Goal: Transaction & Acquisition: Purchase product/service

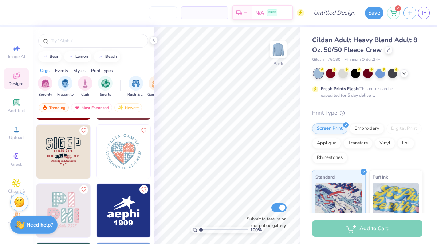
scroll to position [5242, 0]
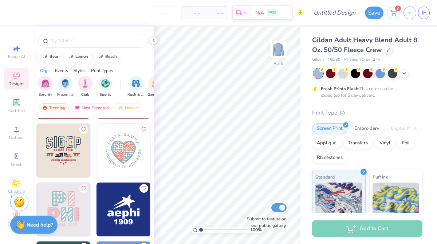
click at [125, 144] on img at bounding box center [123, 151] width 54 height 54
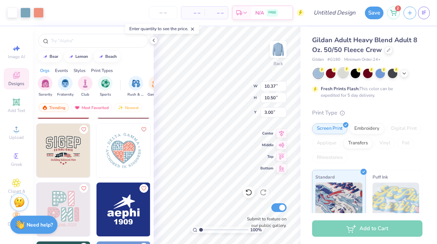
click at [341, 76] on div at bounding box center [342, 72] width 9 height 9
click at [406, 74] on icon at bounding box center [404, 73] width 6 height 6
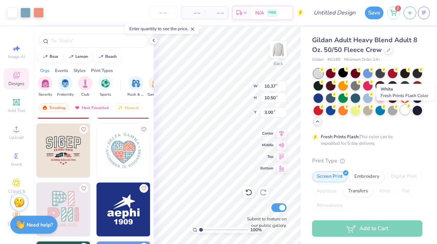
click at [405, 113] on div at bounding box center [404, 109] width 9 height 9
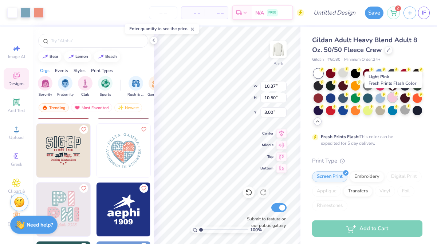
click at [391, 99] on div at bounding box center [392, 97] width 9 height 9
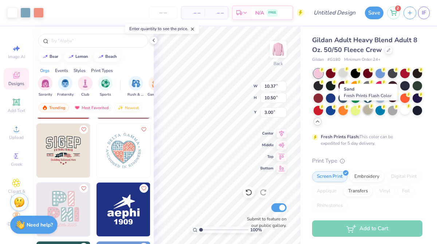
click at [365, 110] on div at bounding box center [367, 109] width 9 height 9
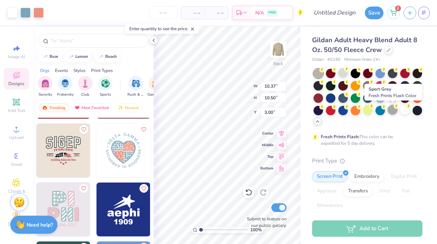
click at [393, 112] on div at bounding box center [392, 109] width 9 height 9
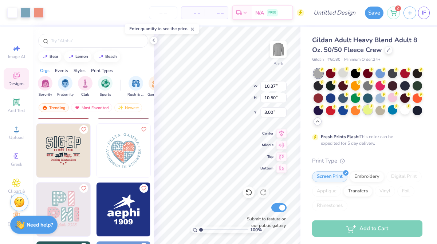
click at [368, 108] on div at bounding box center [367, 109] width 9 height 9
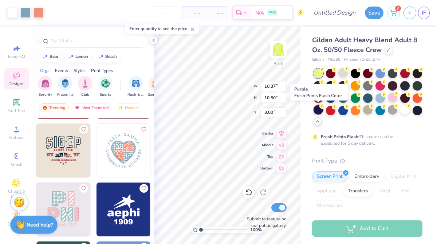
click at [318, 110] on div at bounding box center [317, 109] width 9 height 9
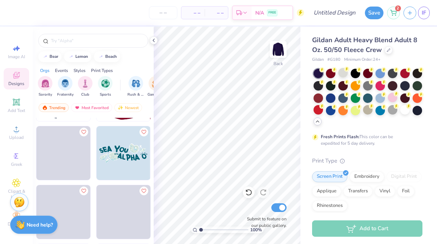
scroll to position [7129, 0]
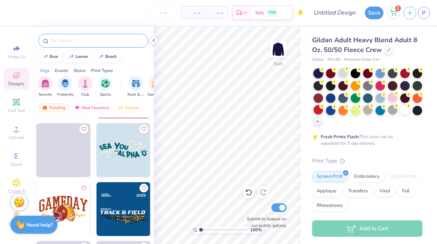
click at [84, 42] on input "text" at bounding box center [96, 40] width 93 height 7
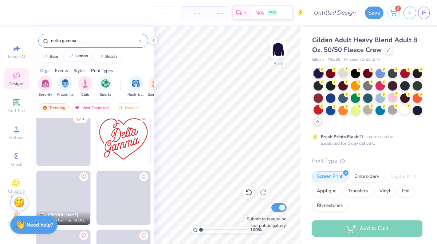
scroll to position [188, 0]
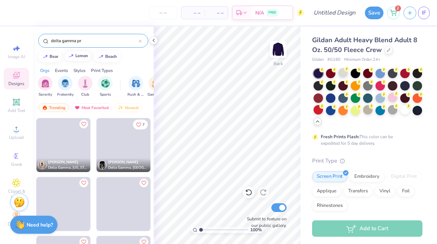
type input "delta gamma pr"
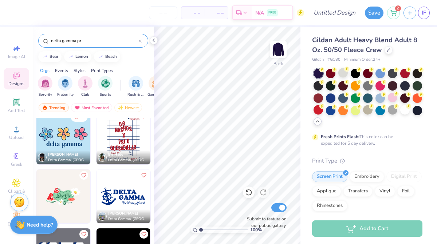
scroll to position [174, 0]
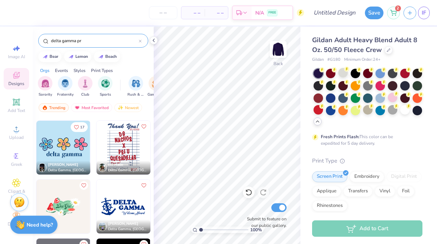
click at [67, 149] on img at bounding box center [63, 148] width 54 height 54
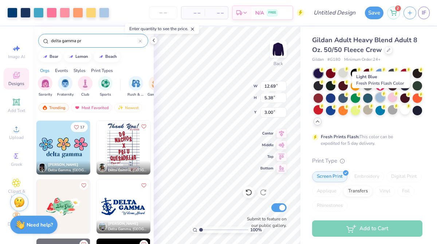
click at [379, 100] on div at bounding box center [379, 97] width 9 height 9
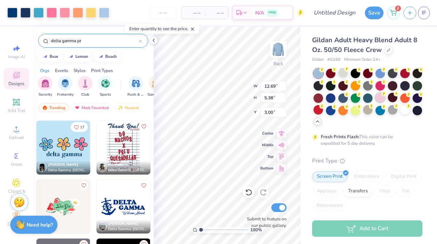
click at [379, 98] on div at bounding box center [379, 97] width 9 height 9
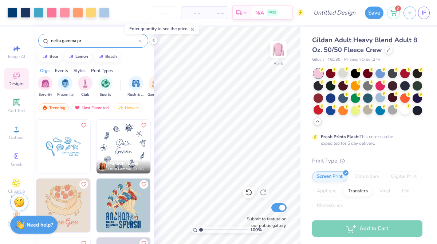
scroll to position [403, 0]
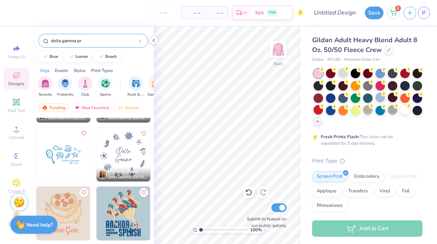
click at [129, 151] on img at bounding box center [123, 155] width 54 height 54
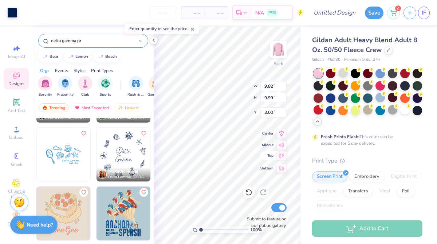
click at [266, 153] on div "100 % Back W 9.82 9.82 " H 9.99 9.99 " Y 3.00 3.00 " Center Middle Top Bottom S…" at bounding box center [227, 136] width 147 height 218
type input "10.81"
type input "10.99"
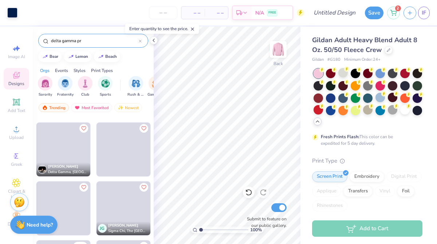
scroll to position [1239, 0]
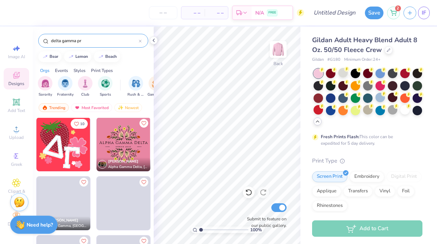
click at [61, 151] on img at bounding box center [63, 145] width 54 height 54
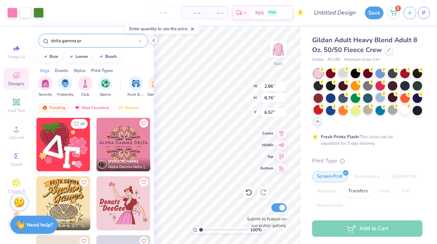
click at [59, 138] on img at bounding box center [63, 145] width 54 height 54
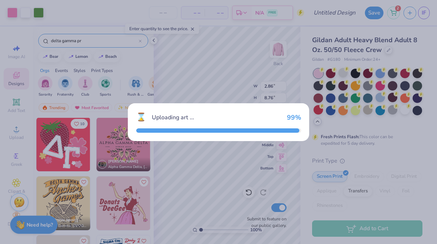
type input "3.00"
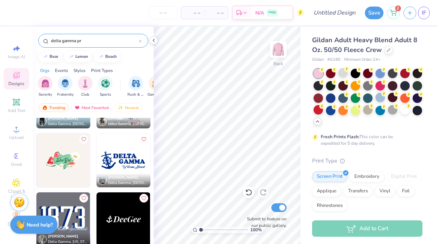
scroll to position [218, 0]
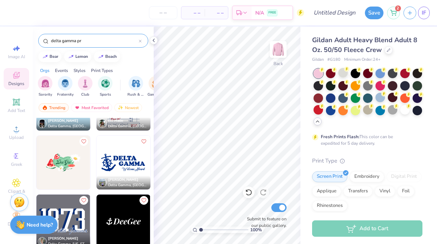
click at [59, 163] on img at bounding box center [63, 163] width 54 height 54
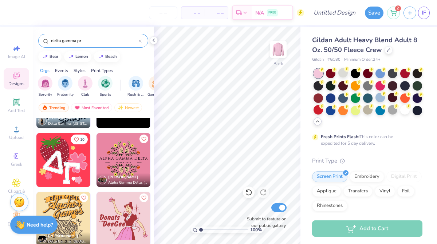
scroll to position [1219, 0]
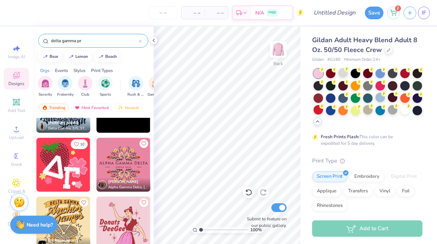
click at [140, 43] on div at bounding box center [140, 40] width 3 height 7
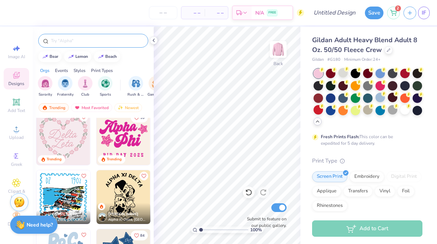
scroll to position [1482, 0]
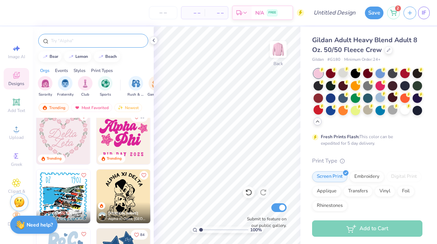
click at [82, 43] on input "text" at bounding box center [96, 40] width 93 height 7
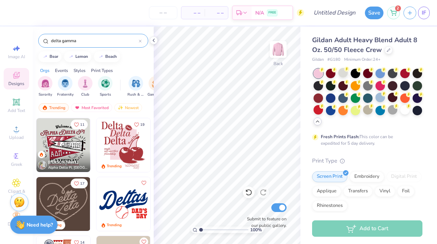
type input "delta gamma"
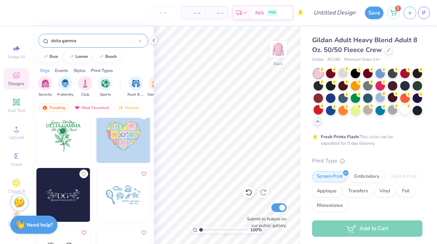
scroll to position [361, 0]
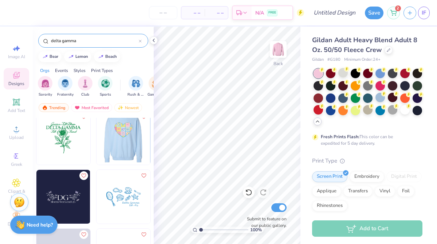
click at [124, 139] on img at bounding box center [123, 138] width 54 height 54
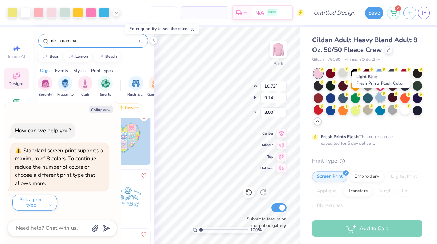
click at [382, 96] on icon at bounding box center [383, 93] width 5 height 5
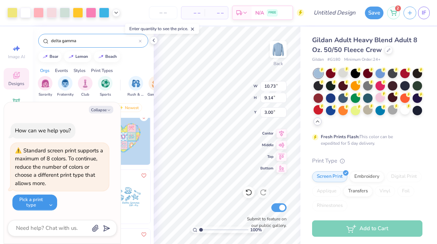
click at [49, 200] on button "Pick a print type" at bounding box center [34, 203] width 45 height 16
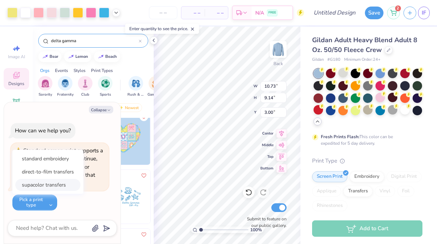
click at [53, 184] on button "supacolor transfers" at bounding box center [47, 185] width 65 height 12
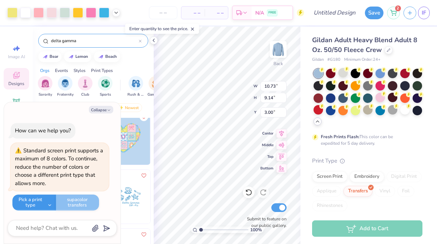
click at [46, 199] on button "Pick a print type" at bounding box center [34, 203] width 44 height 16
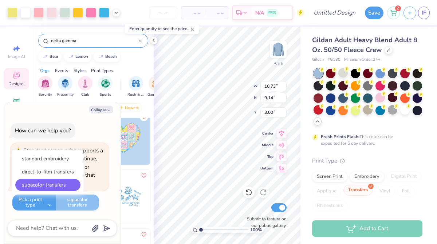
click at [360, 193] on div "Transfers" at bounding box center [357, 190] width 29 height 11
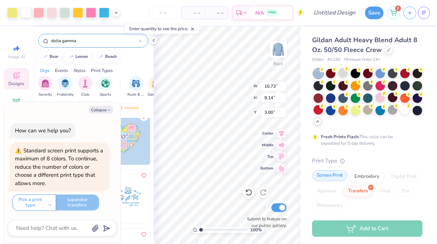
click at [336, 172] on div "Screen Print" at bounding box center [329, 175] width 35 height 11
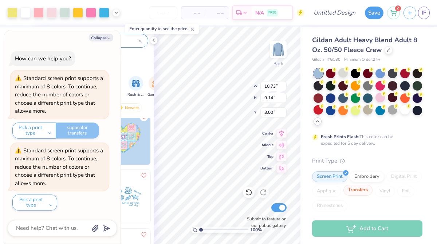
click at [355, 187] on div "Transfers" at bounding box center [357, 190] width 29 height 11
click at [109, 40] on icon "button" at bounding box center [109, 38] width 4 height 4
type textarea "x"
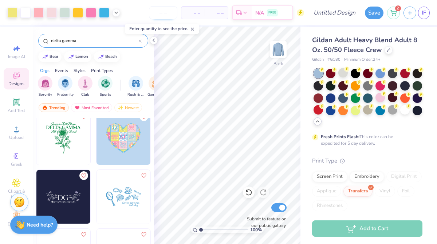
click at [166, 13] on input "number" at bounding box center [163, 12] width 28 height 13
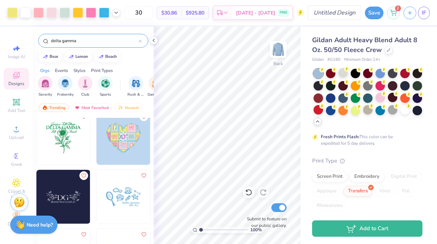
type input "30"
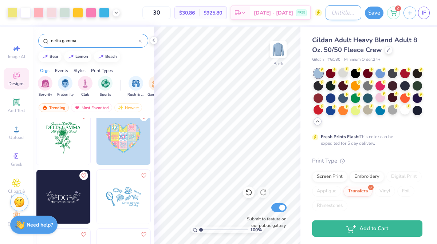
click at [324, 15] on div "Art colors 30 $30.86 Per Item $925.80 Total Est. Delivery Aug 30 - Sep 2 FREE D…" at bounding box center [218, 12] width 437 height 25
type input "Delta Gamma PR #3"
click at [399, 34] on div "Gildan Adult Heavy Blend Adult 8 Oz. 50/50 Fleece Crew Gildan # G180 Minimum Or…" at bounding box center [368, 177] width 136 height 300
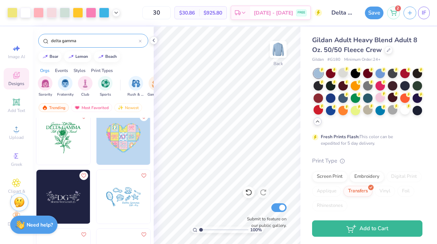
click at [384, 132] on div "Fresh Prints Flash: This color can be expedited for 5 day delivery." at bounding box center [367, 108] width 110 height 78
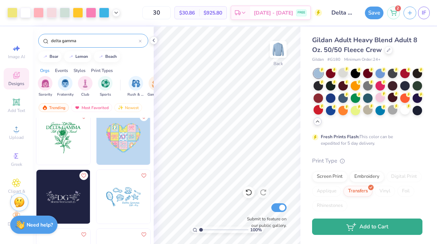
click at [344, 226] on button "Add to Cart" at bounding box center [367, 227] width 110 height 16
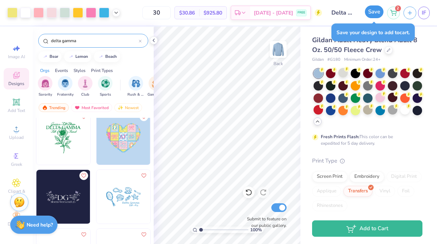
click at [370, 13] on button "Save" at bounding box center [374, 11] width 19 height 13
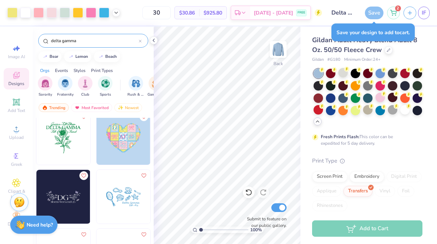
click at [380, 226] on div "Add to Cart" at bounding box center [367, 229] width 110 height 16
click at [372, 13] on div "Save" at bounding box center [374, 13] width 19 height 13
click at [366, 35] on div "Save your design to add to cart ." at bounding box center [372, 33] width 83 height 18
click at [416, 72] on div at bounding box center [416, 72] width 9 height 9
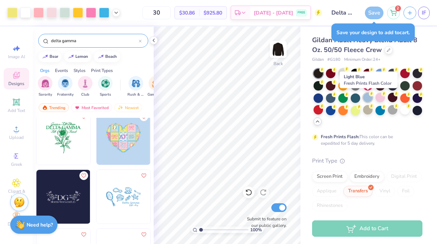
click at [369, 95] on icon at bounding box center [371, 93] width 5 height 5
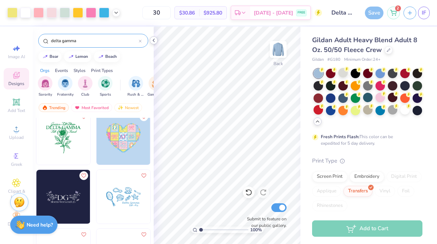
click at [152, 40] on icon at bounding box center [154, 40] width 6 height 6
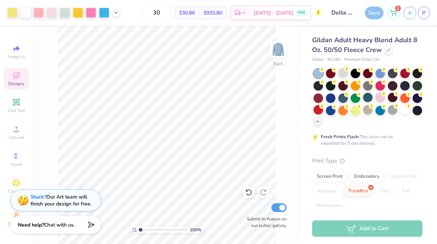
click at [373, 12] on div "Save" at bounding box center [374, 13] width 19 height 13
click at [349, 228] on div "Add to Cart" at bounding box center [367, 229] width 110 height 16
click at [369, 13] on div "Save" at bounding box center [374, 13] width 19 height 13
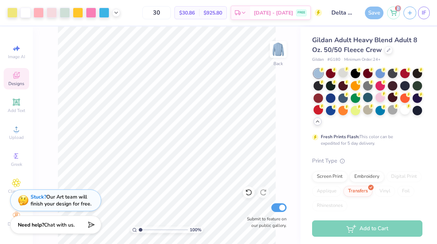
click at [369, 13] on div "Save" at bounding box center [374, 13] width 19 height 13
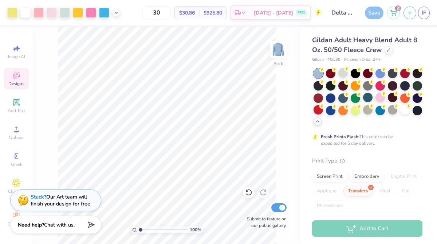
click at [369, 13] on div "Save" at bounding box center [374, 13] width 19 height 13
click at [282, 207] on input "Submit to feature on our public gallery." at bounding box center [278, 207] width 15 height 9
click at [276, 206] on input "Submit to feature on our public gallery." at bounding box center [278, 207] width 15 height 9
checkbox input "true"
click at [335, 16] on input "Delta Gamma PR #3" at bounding box center [343, 12] width 36 height 15
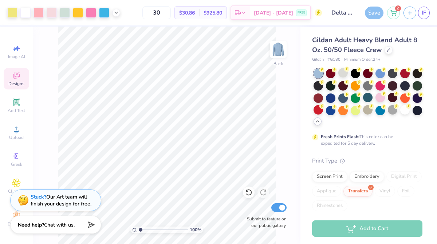
click at [328, 29] on div "Gildan Adult Heavy Blend Adult 8 Oz. 50/50 Fleece Crew Gildan # G180 Minimum Or…" at bounding box center [368, 177] width 136 height 300
click at [166, 12] on input "30" at bounding box center [156, 12] width 28 height 13
click at [383, 132] on div "Fresh Prints Flash: This color can be expedited for 5 day delivery." at bounding box center [367, 108] width 110 height 78
click at [319, 75] on div at bounding box center [317, 73] width 9 height 9
click at [373, 15] on div "Save" at bounding box center [374, 13] width 19 height 13
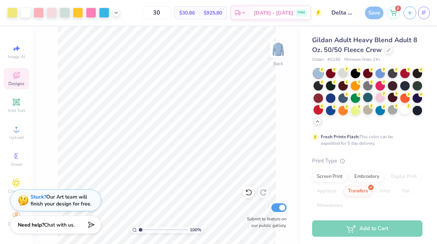
click at [355, 229] on div "Add to Cart" at bounding box center [367, 229] width 110 height 16
click at [355, 213] on div "Save your design to add to cart" at bounding box center [366, 211] width 68 height 10
click at [381, 154] on div "Gildan Adult Heavy Blend Adult 8 Oz. 50/50 Fleece Crew Gildan # G180 Minimum Or…" at bounding box center [367, 180] width 110 height 291
click at [357, 131] on div "Fresh Prints Flash: This color can be expedited for 5 day delivery." at bounding box center [367, 108] width 110 height 78
click at [362, 146] on div "Fresh Prints Flash: This color can be expedited for 5 day delivery." at bounding box center [366, 140] width 90 height 13
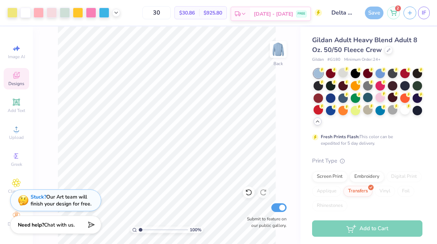
click at [301, 14] on span "FREE" at bounding box center [301, 13] width 8 height 5
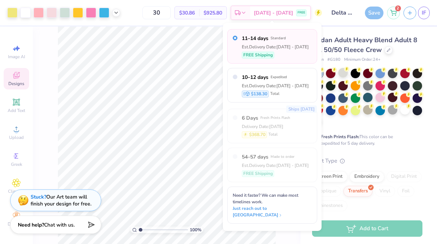
click at [352, 58] on span "Minimum Order: 24 +" at bounding box center [362, 60] width 36 height 6
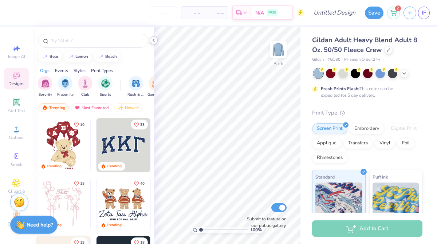
click at [153, 43] on icon at bounding box center [154, 40] width 6 height 6
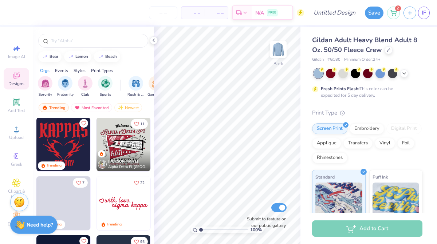
scroll to position [242, 0]
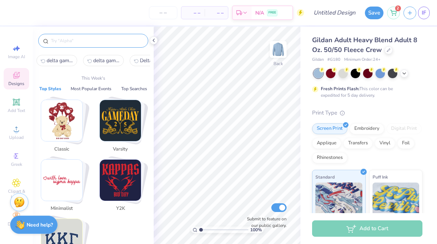
click at [83, 40] on input "text" at bounding box center [96, 40] width 93 height 7
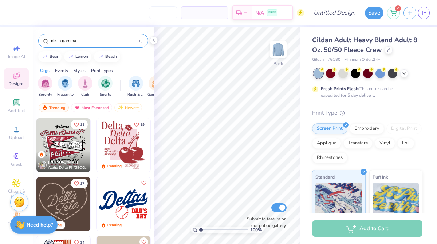
type input "delta gamma"
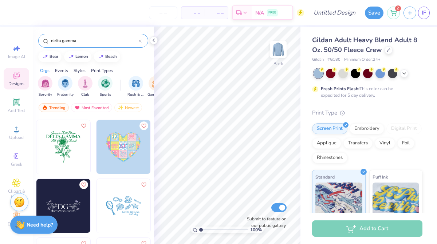
scroll to position [344, 0]
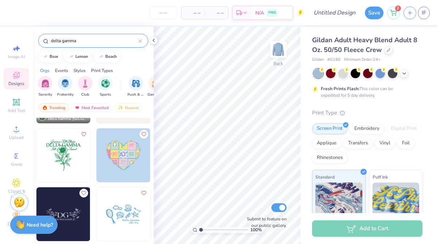
click at [128, 158] on img at bounding box center [123, 155] width 54 height 54
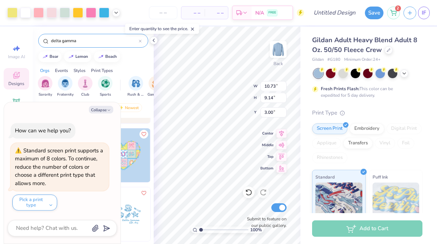
type textarea "x"
click at [160, 13] on input "number" at bounding box center [163, 12] width 28 height 13
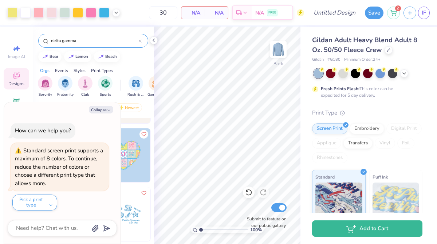
type input "30"
click at [302, 76] on div "Gildan Adult Heavy Blend Adult 8 Oz. 50/50 Fleece Crew Gildan # G180 Minimum Or…" at bounding box center [368, 181] width 136 height 308
click at [355, 139] on div "Transfers" at bounding box center [357, 142] width 29 height 11
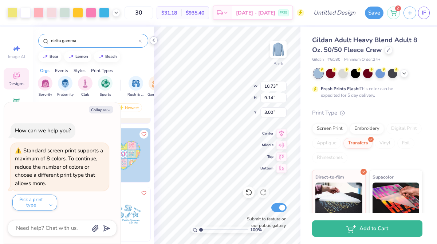
click at [151, 41] on icon at bounding box center [154, 40] width 6 height 6
type textarea "x"
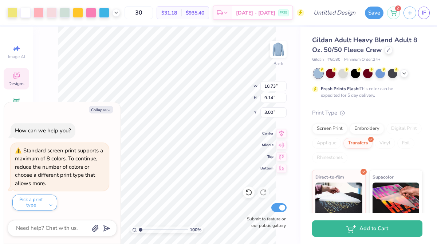
click at [418, 97] on div "Fresh Prints Flash: This color can be expedited for 5 day delivery." at bounding box center [367, 84] width 110 height 30
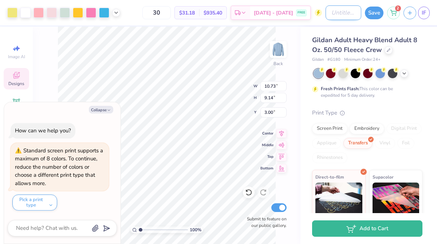
click at [346, 14] on input "Design Title" at bounding box center [343, 12] width 36 height 15
type input "Delta Gamma PR #2"
type textarea "x"
click at [352, 13] on input "Delta Gamma PR #2" at bounding box center [343, 12] width 36 height 15
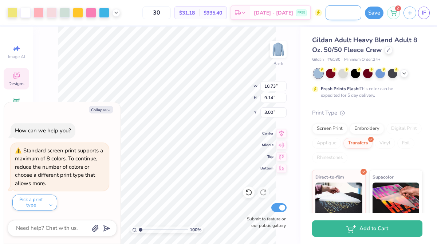
type input "Delta Gamma PR #"
type textarea "x"
type input "Delta Gamma PR #3"
type textarea "x"
type input "Delta Gamma PR #3"
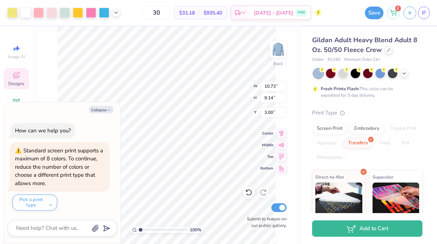
click at [386, 27] on div "Gildan Adult Heavy Blend Adult 8 Oz. 50/50 Fleece Crew Gildan # G180 Minimum Or…" at bounding box center [368, 153] width 136 height 252
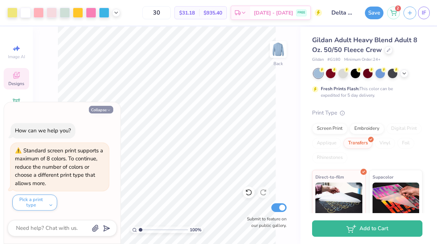
click at [105, 106] on button "Collapse" at bounding box center [101, 110] width 24 height 8
type textarea "x"
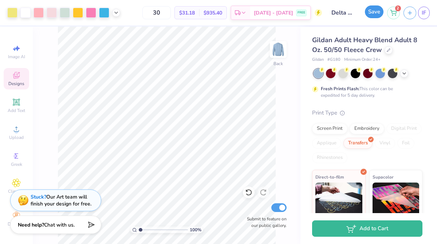
click at [377, 13] on button "Save" at bounding box center [374, 11] width 19 height 13
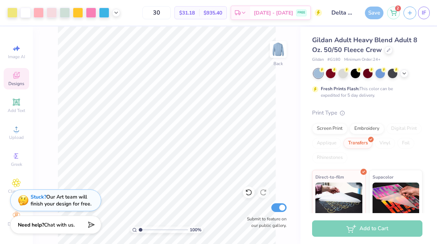
click at [374, 231] on div "Add to Cart" at bounding box center [367, 229] width 110 height 16
click at [371, 17] on div "Save" at bounding box center [374, 13] width 19 height 13
click at [372, 17] on div "Save" at bounding box center [374, 13] width 19 height 13
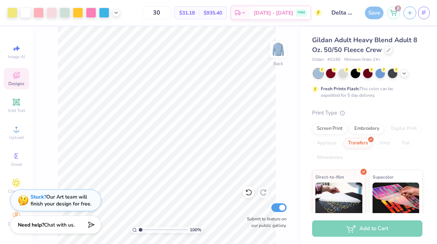
click at [372, 17] on div "Save" at bounding box center [374, 13] width 19 height 13
click at [372, 14] on div "Save" at bounding box center [374, 13] width 19 height 13
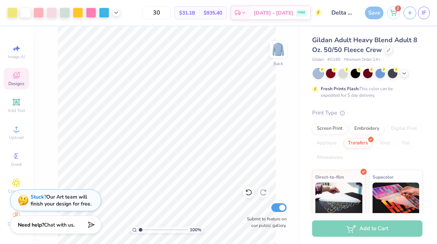
click at [378, 17] on div "Save" at bounding box center [374, 13] width 19 height 13
click at [162, 15] on input "30" at bounding box center [156, 12] width 28 height 13
type input "3"
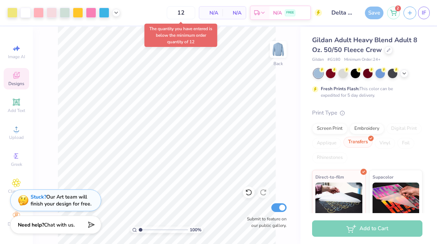
click at [356, 141] on div "Transfers" at bounding box center [357, 142] width 29 height 11
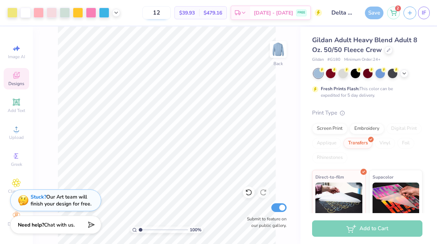
click at [162, 15] on input "12" at bounding box center [156, 12] width 28 height 13
type input "1"
type input "3"
type input "6"
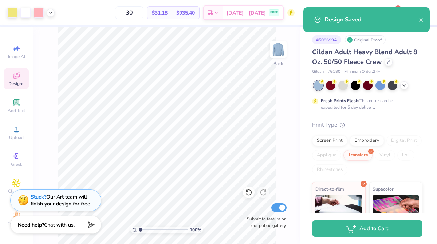
type input "30"
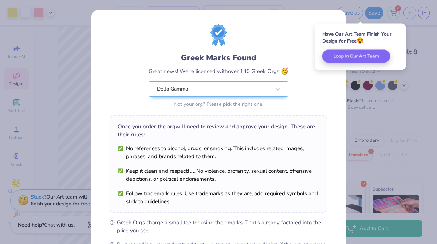
scroll to position [96, 0]
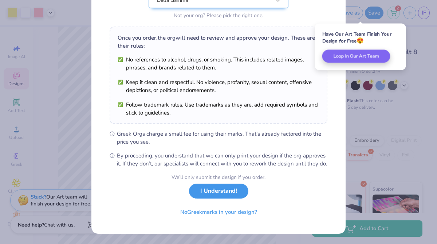
click at [205, 194] on button "I Understand!" at bounding box center [218, 191] width 59 height 15
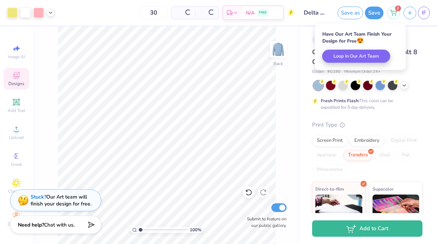
scroll to position [0, 0]
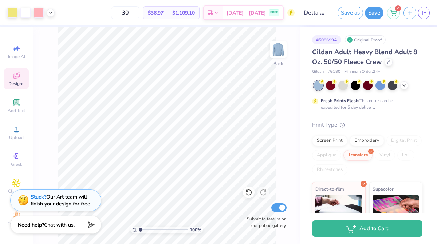
click at [422, 44] on div "# 508699A Original Proof Gildan Adult Heavy Blend Adult 8 Oz. 50/50 Fleece Crew…" at bounding box center [368, 159] width 136 height 264
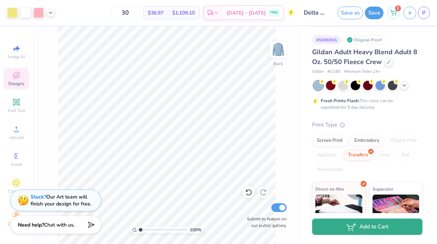
click at [353, 230] on icon "button" at bounding box center [351, 227] width 10 height 8
click at [352, 230] on ellipse "button" at bounding box center [352, 230] width 1 height 1
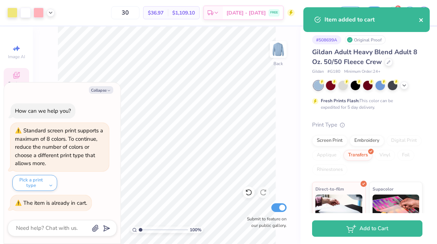
click at [422, 21] on icon "close" at bounding box center [421, 20] width 4 height 4
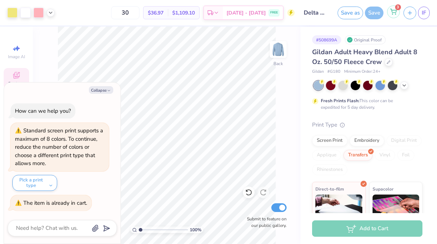
click at [396, 12] on icon at bounding box center [393, 12] width 7 height 6
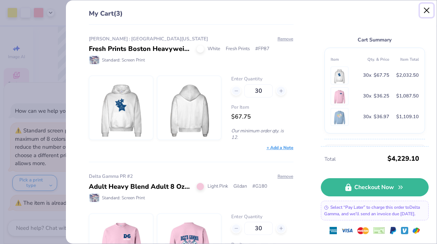
click at [428, 13] on button "Close" at bounding box center [427, 11] width 14 height 14
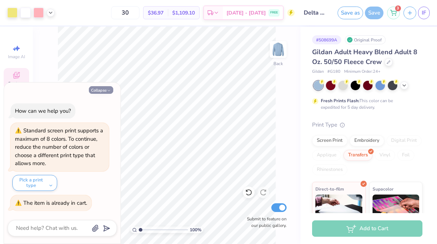
click at [102, 87] on button "Collapse" at bounding box center [101, 90] width 24 height 8
type textarea "x"
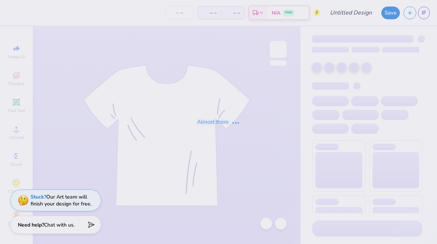
type input "Delta Gamma PR #3"
type input "30"
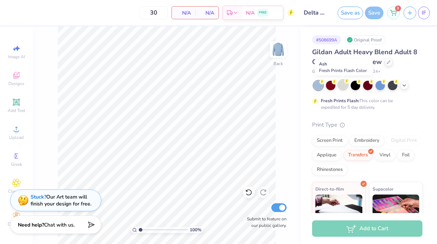
click at [344, 85] on div at bounding box center [342, 84] width 9 height 9
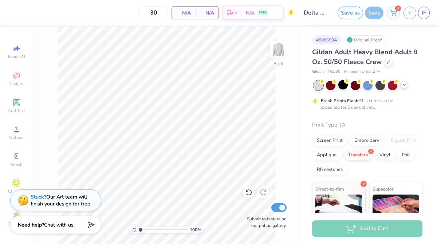
click at [407, 85] on icon at bounding box center [404, 85] width 6 height 6
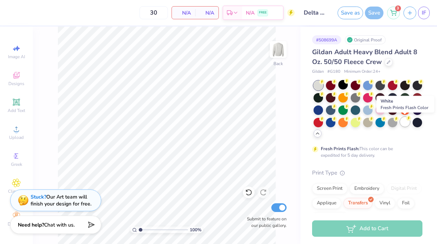
click at [404, 123] on div at bounding box center [404, 121] width 9 height 9
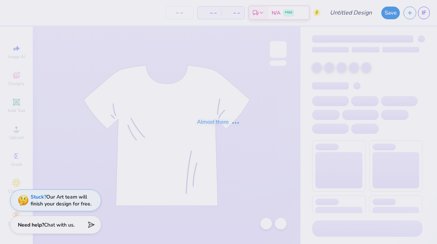
type input "Delta Gamma PR #3"
type input "30"
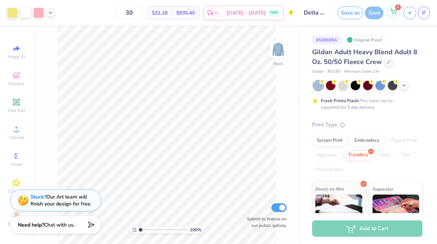
click at [391, 14] on icon at bounding box center [393, 12] width 7 height 6
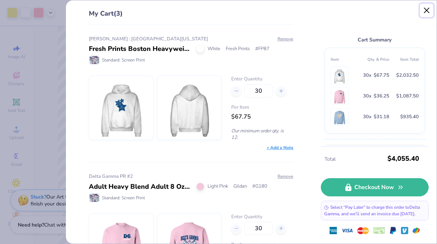
click at [428, 11] on button "Close" at bounding box center [427, 11] width 14 height 14
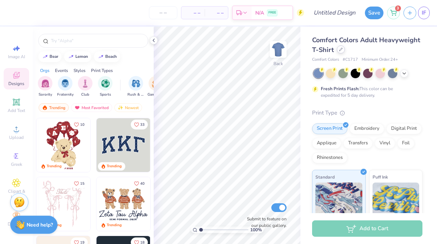
click at [341, 52] on div at bounding box center [341, 49] width 8 height 8
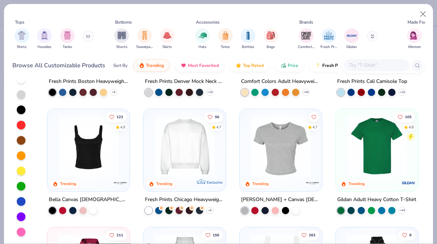
scroll to position [55, 0]
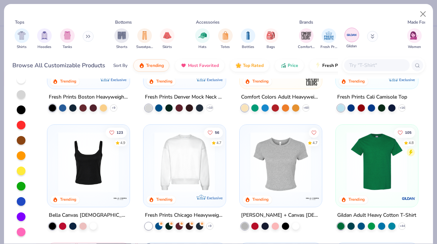
click at [346, 40] on img "filter for Gildan" at bounding box center [351, 34] width 11 height 11
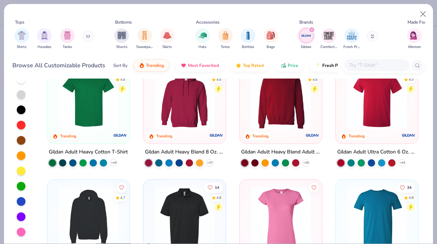
click at [271, 114] on img at bounding box center [281, 99] width 68 height 60
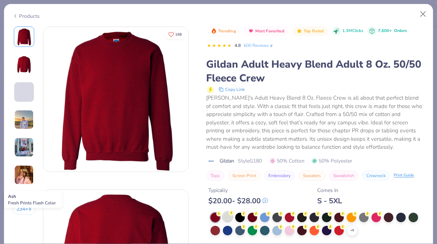
click at [227, 216] on div at bounding box center [227, 216] width 9 height 9
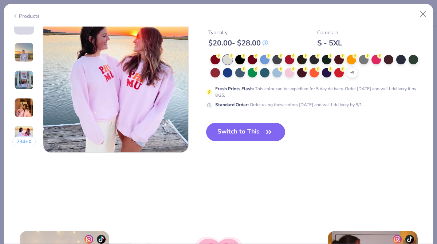
scroll to position [987, 0]
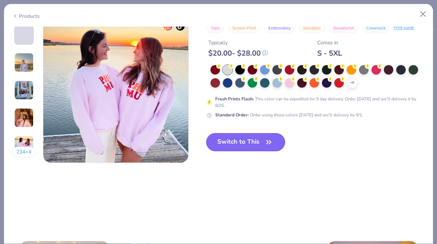
click at [239, 143] on button "Switch to This" at bounding box center [245, 142] width 79 height 18
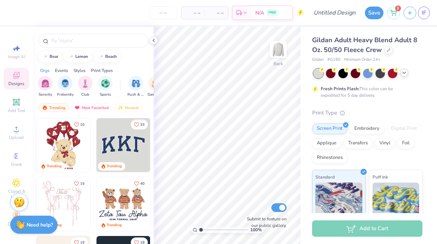
click at [405, 75] on icon at bounding box center [404, 73] width 6 height 6
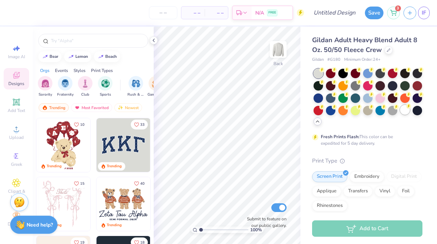
click at [406, 112] on div at bounding box center [404, 109] width 9 height 9
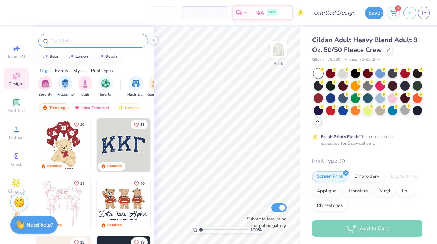
click at [95, 42] on input "text" at bounding box center [96, 40] width 93 height 7
type input "delta gamma"
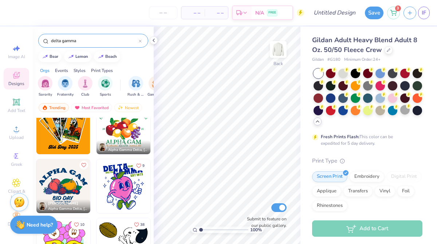
scroll to position [6273, 0]
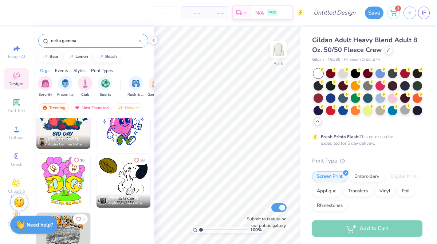
click at [140, 43] on div at bounding box center [140, 40] width 3 height 7
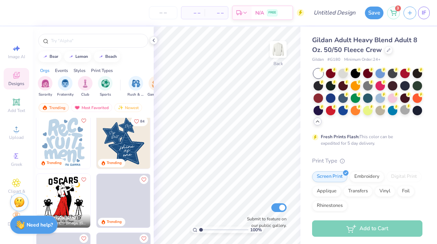
scroll to position [1594, 0]
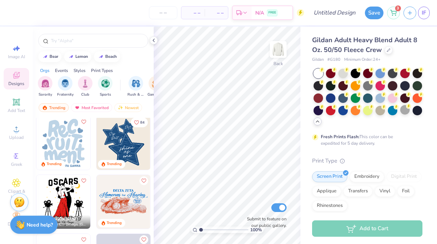
click at [123, 152] on img at bounding box center [123, 143] width 54 height 54
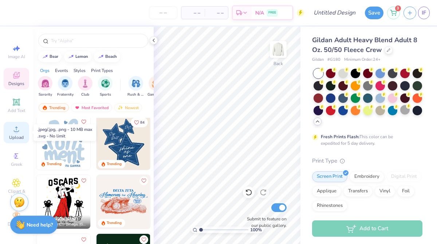
click at [17, 135] on span "Upload" at bounding box center [16, 138] width 15 height 6
click at [393, 11] on icon at bounding box center [393, 12] width 7 height 6
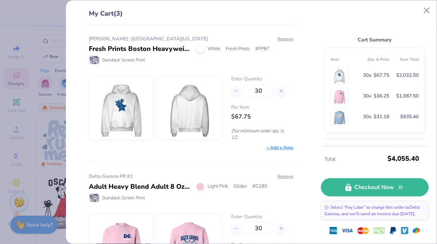
click at [119, 108] on img at bounding box center [121, 108] width 53 height 64
click at [206, 104] on img at bounding box center [189, 108] width 53 height 64
click at [342, 74] on img at bounding box center [339, 75] width 14 height 17
click at [368, 74] on span "30 x" at bounding box center [367, 75] width 8 height 8
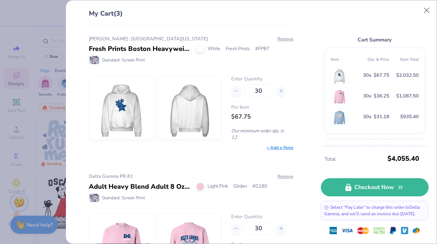
click at [342, 73] on img at bounding box center [339, 75] width 14 height 17
click at [121, 116] on img at bounding box center [121, 108] width 53 height 64
click at [122, 52] on div "Fresh Prints Boston Heavyweight Hoodie" at bounding box center [140, 49] width 102 height 10
click at [134, 63] on span "Standard: Screen Print" at bounding box center [123, 60] width 43 height 7
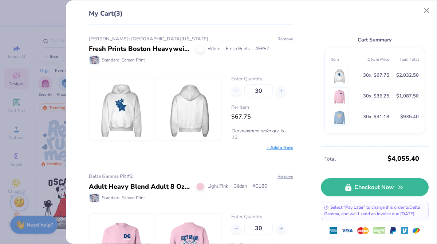
click at [131, 45] on div "Fresh Prints Boston Heavyweight Hoodie" at bounding box center [140, 49] width 102 height 10
click at [134, 58] on span "Standard: Screen Print" at bounding box center [123, 60] width 43 height 7
click at [249, 45] on div "Fresh Prints Boston Heavyweight Hoodie White Fresh Prints # FP87" at bounding box center [191, 49] width 205 height 10
click at [158, 122] on div at bounding box center [189, 108] width 64 height 64
click at [143, 98] on img at bounding box center [121, 108] width 53 height 64
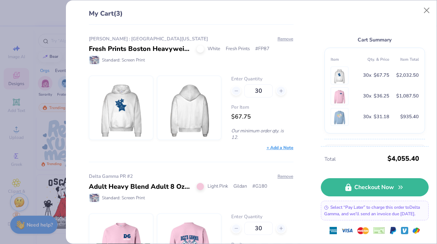
click at [139, 99] on img at bounding box center [121, 108] width 53 height 64
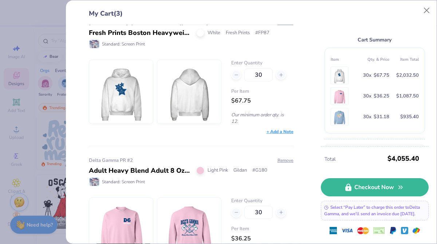
scroll to position [15, 0]
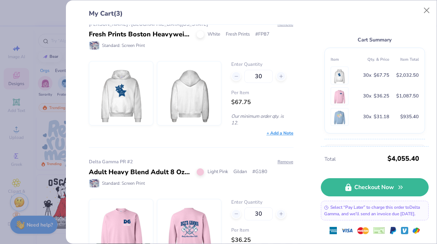
click at [342, 73] on img at bounding box center [339, 75] width 14 height 17
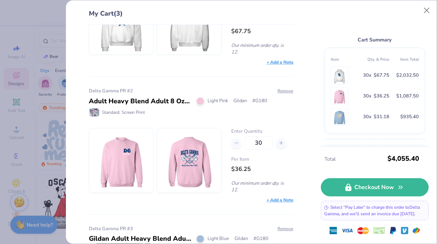
scroll to position [0, 0]
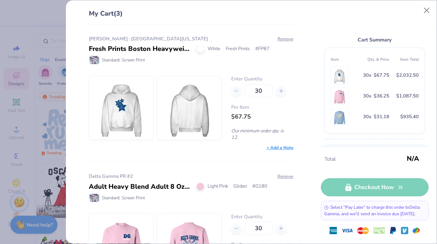
click at [125, 126] on img at bounding box center [121, 108] width 53 height 64
click at [284, 37] on button "Remove" at bounding box center [285, 39] width 16 height 7
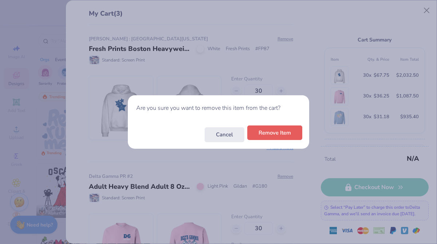
click at [281, 132] on button "Remove Item" at bounding box center [274, 133] width 55 height 15
